Goal: Transaction & Acquisition: Purchase product/service

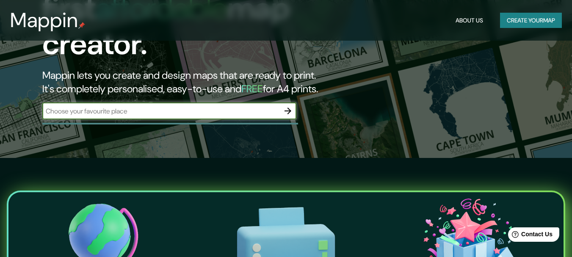
scroll to position [100, 0]
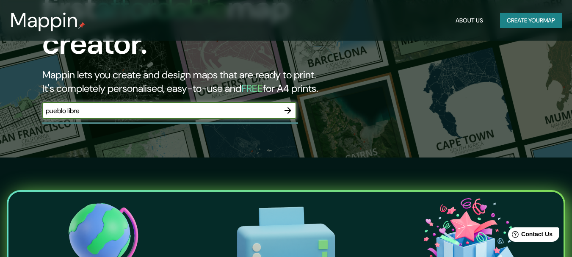
type input "pueblo libre"
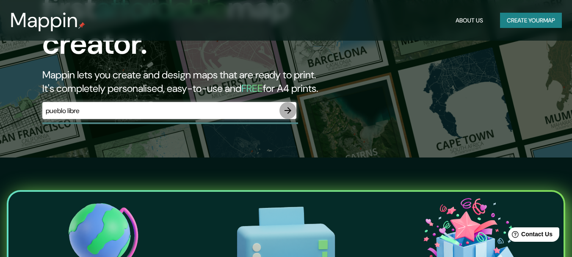
click at [290, 105] on icon "button" at bounding box center [288, 110] width 10 height 10
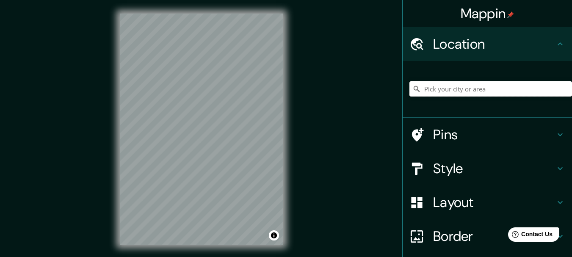
click at [431, 88] on input "Pick your city or area" at bounding box center [491, 88] width 163 height 15
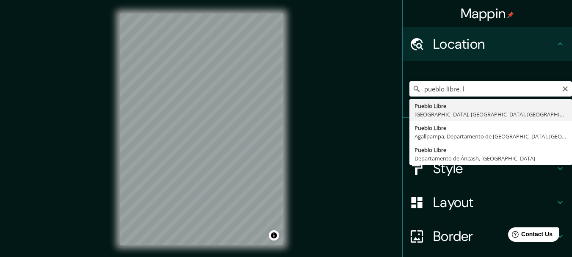
type input "Pueblo Libre, [GEOGRAPHIC_DATA], [GEOGRAPHIC_DATA], [GEOGRAPHIC_DATA]"
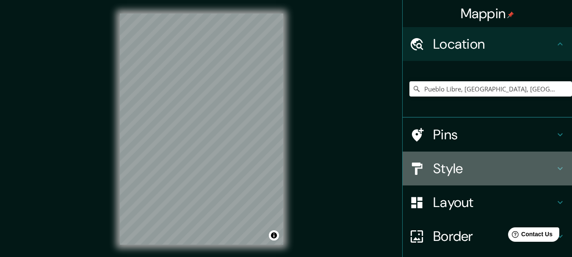
click at [454, 171] on h4 "Style" at bounding box center [494, 168] width 122 height 17
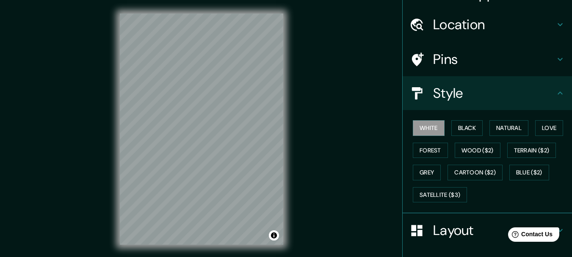
scroll to position [20, 0]
click at [468, 123] on button "Black" at bounding box center [468, 128] width 32 height 16
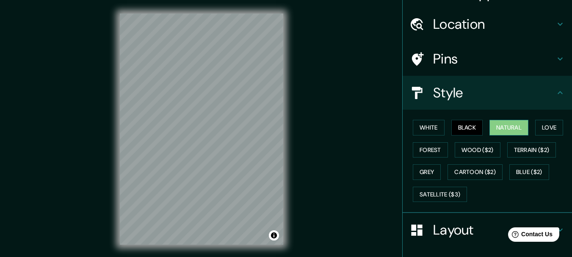
click at [495, 125] on button "Natural" at bounding box center [509, 128] width 39 height 16
click at [538, 129] on button "Love" at bounding box center [550, 128] width 28 height 16
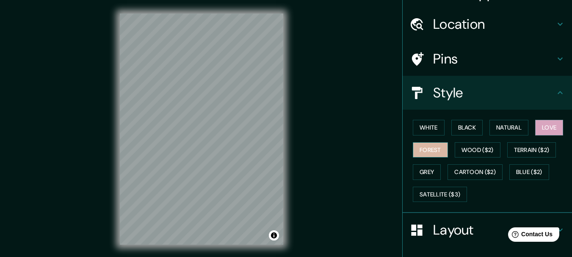
click at [421, 155] on button "Forest" at bounding box center [430, 150] width 35 height 16
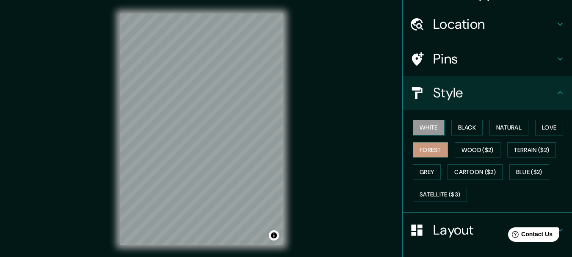
click at [422, 131] on button "White" at bounding box center [429, 128] width 32 height 16
click at [510, 130] on button "Natural" at bounding box center [509, 128] width 39 height 16
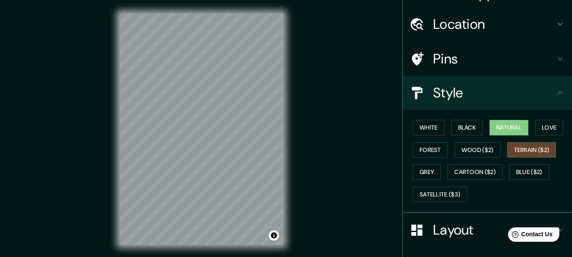
click at [514, 147] on button "Terrain ($2)" at bounding box center [532, 150] width 49 height 16
click at [498, 132] on button "Natural" at bounding box center [509, 128] width 39 height 16
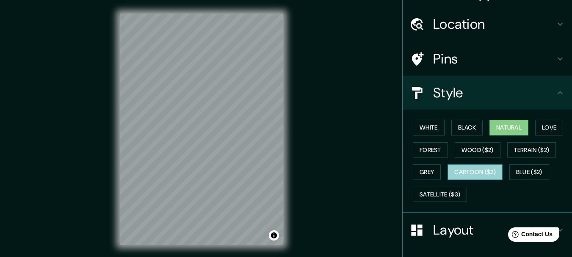
click at [478, 170] on button "Cartoon ($2)" at bounding box center [475, 172] width 55 height 16
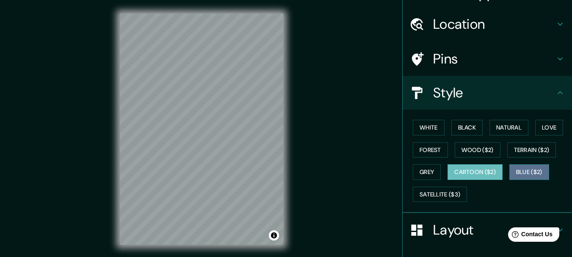
click at [523, 168] on button "Blue ($2)" at bounding box center [530, 172] width 40 height 16
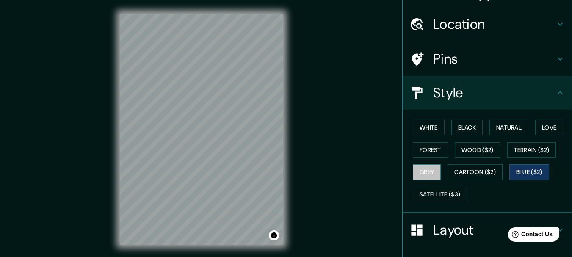
click at [427, 171] on button "Grey" at bounding box center [427, 172] width 28 height 16
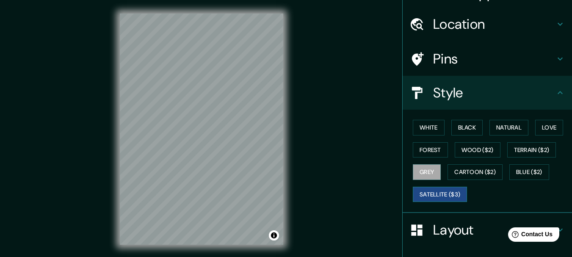
click at [449, 191] on button "Satellite ($3)" at bounding box center [440, 195] width 54 height 16
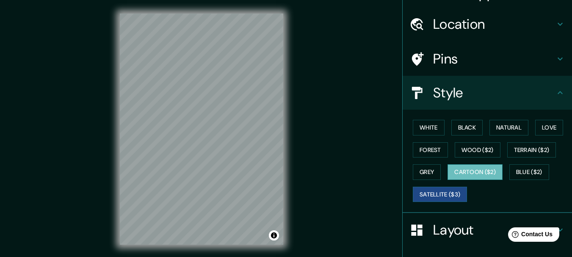
click at [477, 166] on button "Cartoon ($2)" at bounding box center [475, 172] width 55 height 16
click at [499, 121] on button "Natural" at bounding box center [509, 128] width 39 height 16
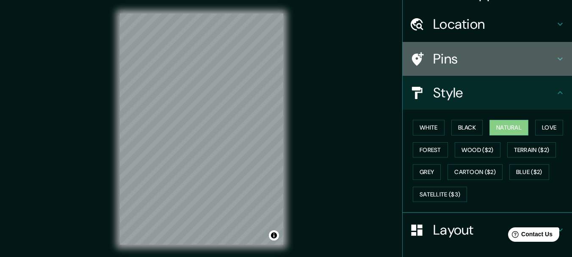
click at [433, 61] on h4 "Pins" at bounding box center [494, 58] width 122 height 17
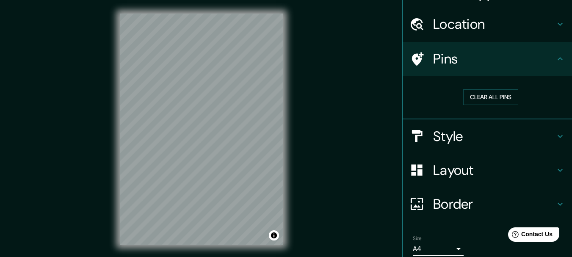
click at [435, 174] on h4 "Layout" at bounding box center [494, 170] width 122 height 17
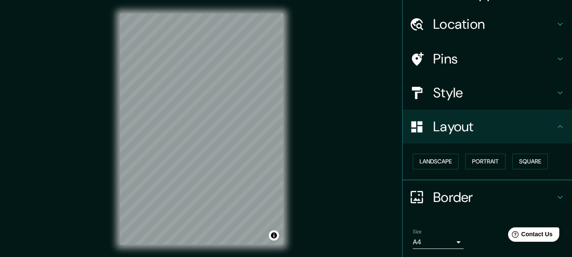
scroll to position [47, 0]
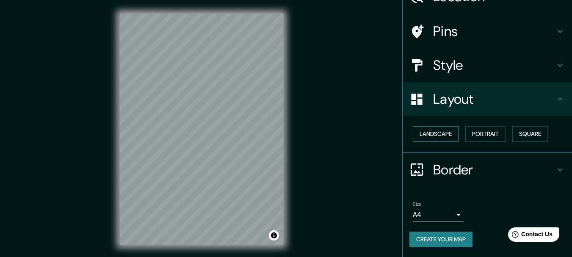
click at [434, 132] on button "Landscape" at bounding box center [436, 134] width 46 height 16
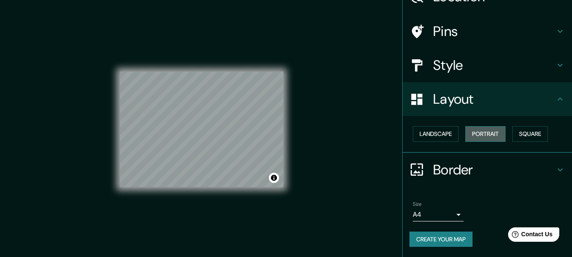
click at [482, 128] on button "Portrait" at bounding box center [486, 134] width 40 height 16
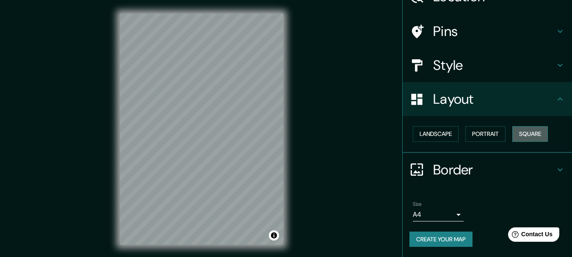
click at [520, 128] on button "Square" at bounding box center [531, 134] width 36 height 16
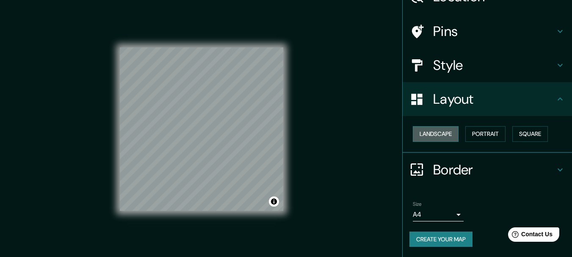
click at [435, 134] on button "Landscape" at bounding box center [436, 134] width 46 height 16
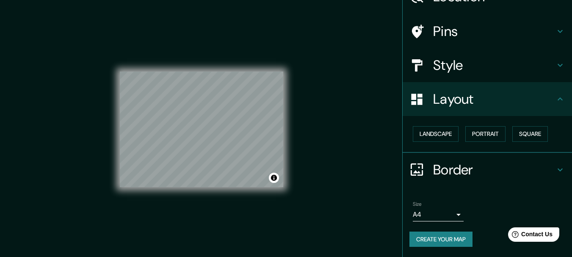
scroll to position [15, 0]
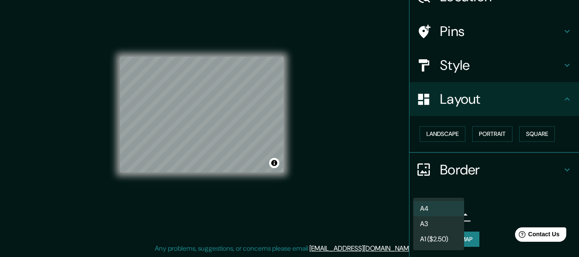
click at [444, 211] on body "Mappin Location [GEOGRAPHIC_DATA], [GEOGRAPHIC_DATA], [GEOGRAPHIC_DATA], [GEOGR…" at bounding box center [289, 113] width 579 height 257
click at [428, 224] on li "A3" at bounding box center [438, 223] width 51 height 15
type input "a4"
click at [444, 214] on body "Mappin Location [GEOGRAPHIC_DATA], [GEOGRAPHIC_DATA], [GEOGRAPHIC_DATA], [GEOGR…" at bounding box center [289, 113] width 579 height 257
click at [481, 194] on div at bounding box center [289, 128] width 579 height 257
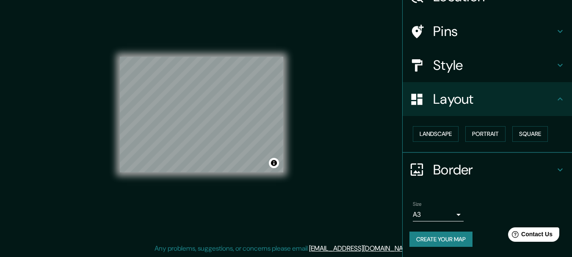
click at [189, 179] on div "© Mapbox © OpenStreetMap Improve this map" at bounding box center [202, 114] width 164 height 231
click at [190, 142] on div at bounding box center [188, 140] width 7 height 7
click at [420, 133] on button "Landscape" at bounding box center [436, 134] width 46 height 16
click at [443, 133] on button "Landscape" at bounding box center [436, 134] width 46 height 16
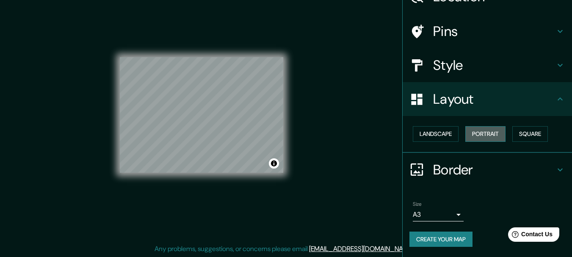
click at [480, 136] on button "Portrait" at bounding box center [486, 134] width 40 height 16
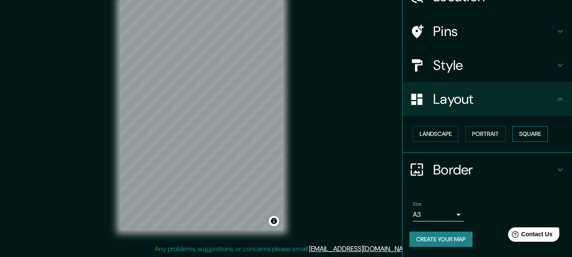
click at [513, 136] on button "Square" at bounding box center [531, 134] width 36 height 16
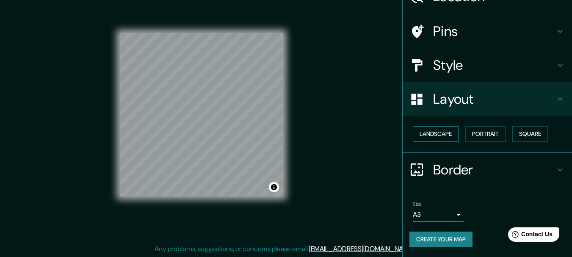
click at [434, 136] on button "Landscape" at bounding box center [436, 134] width 46 height 16
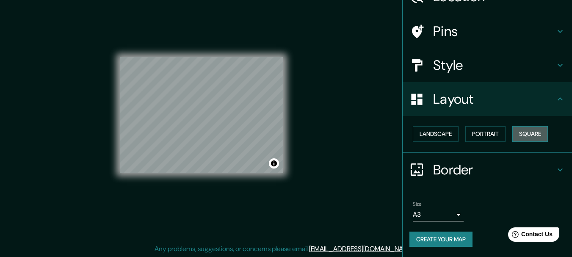
click at [525, 134] on button "Square" at bounding box center [531, 134] width 36 height 16
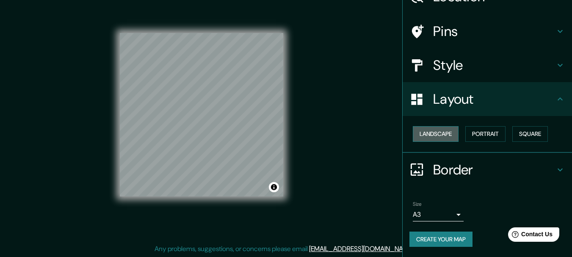
click at [441, 133] on button "Landscape" at bounding box center [436, 134] width 46 height 16
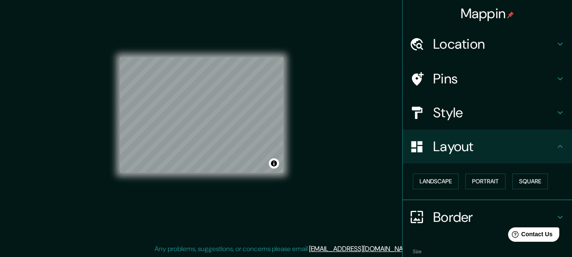
scroll to position [47, 0]
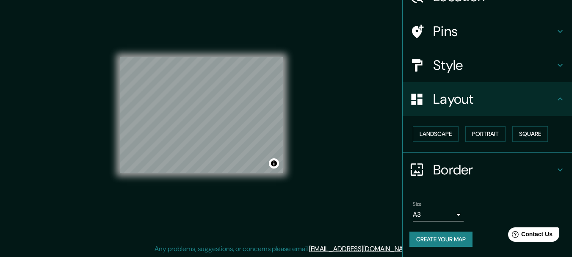
click at [563, 158] on div "Border" at bounding box center [487, 170] width 169 height 34
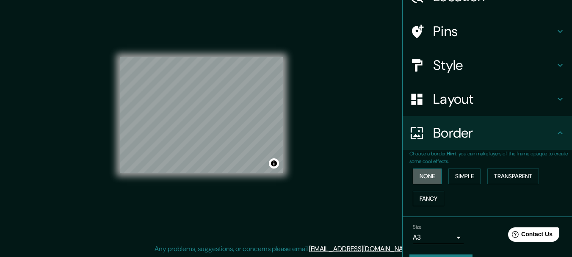
click at [434, 176] on button "None" at bounding box center [427, 177] width 29 height 16
click at [459, 172] on button "Simple" at bounding box center [465, 177] width 32 height 16
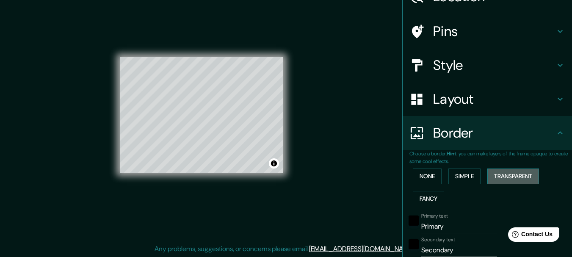
click at [493, 174] on button "Transparent" at bounding box center [514, 177] width 52 height 16
click at [414, 202] on button "Fancy" at bounding box center [428, 199] width 31 height 16
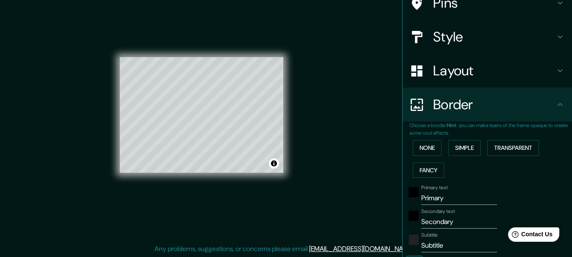
scroll to position [78, 0]
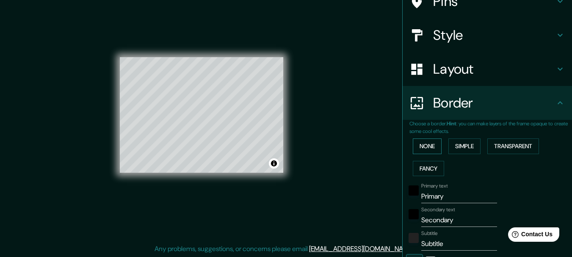
click at [420, 143] on button "None" at bounding box center [427, 147] width 29 height 16
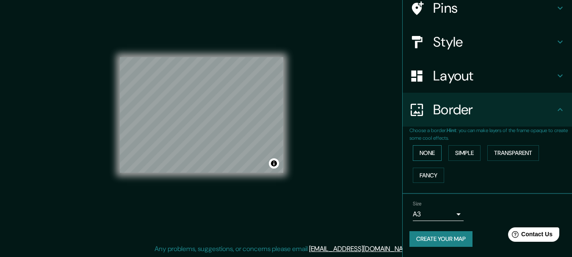
scroll to position [15, 0]
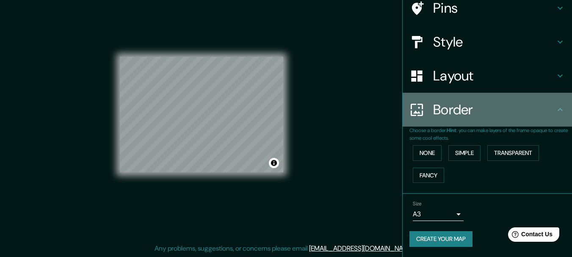
click at [555, 112] on icon at bounding box center [560, 110] width 10 height 10
click at [519, 109] on h4 "Border" at bounding box center [494, 109] width 122 height 17
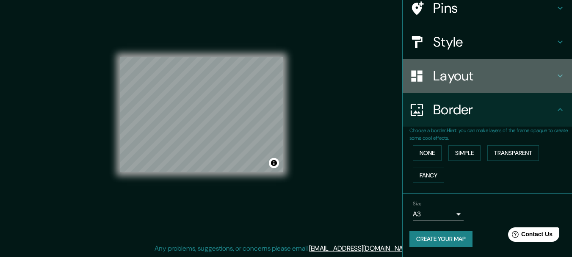
click at [469, 75] on h4 "Layout" at bounding box center [494, 75] width 122 height 17
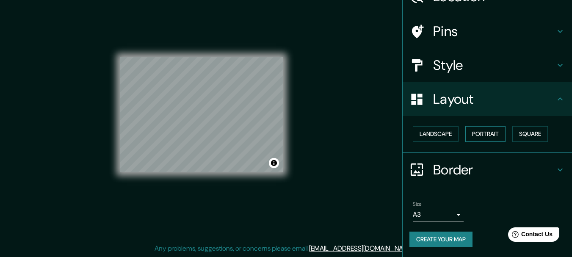
scroll to position [0, 0]
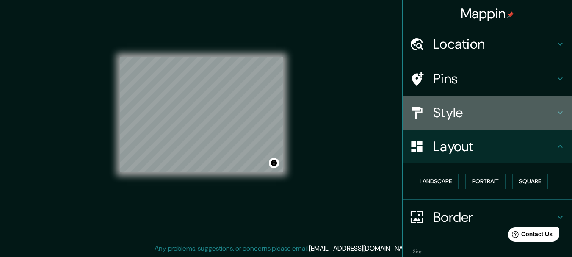
click at [449, 112] on h4 "Style" at bounding box center [494, 112] width 122 height 17
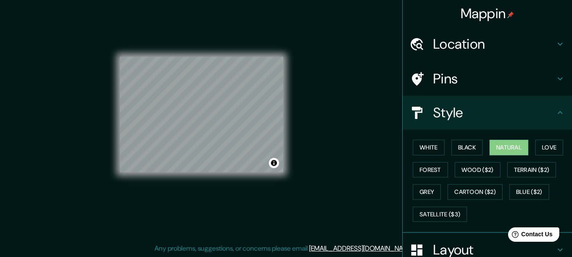
click at [463, 73] on h4 "Pins" at bounding box center [494, 78] width 122 height 17
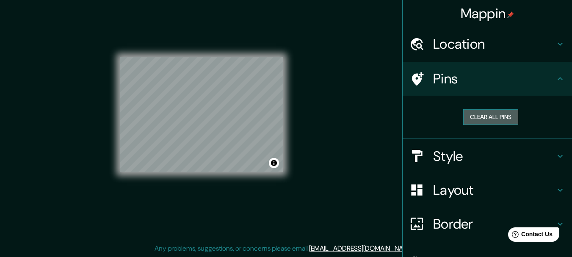
click at [475, 112] on button "Clear all pins" at bounding box center [490, 117] width 55 height 16
click at [471, 115] on button "Clear all pins" at bounding box center [490, 117] width 55 height 16
click at [213, 138] on div at bounding box center [212, 137] width 7 height 7
click at [476, 119] on button "Clear all pins" at bounding box center [490, 117] width 55 height 16
